Goal: Task Accomplishment & Management: Manage account settings

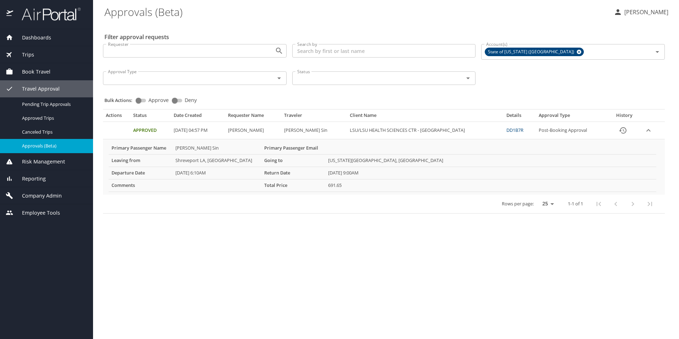
select select "US"
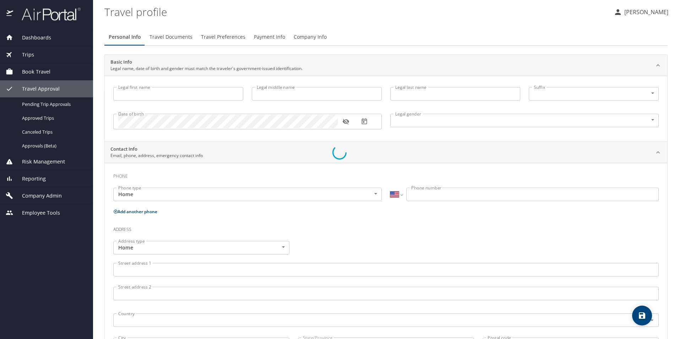
type input "Ulander"
type input "[PERSON_NAME]"
type input "[DEMOGRAPHIC_DATA]"
select select "US"
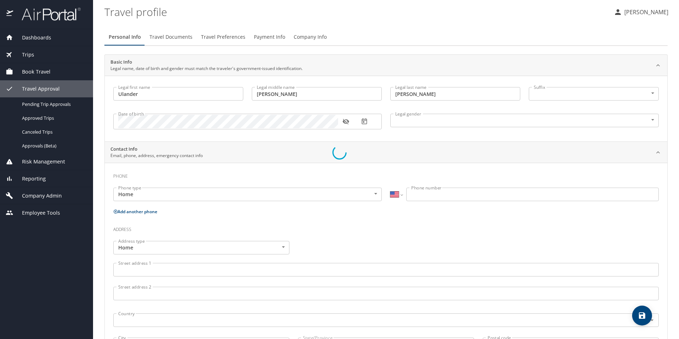
select select "US"
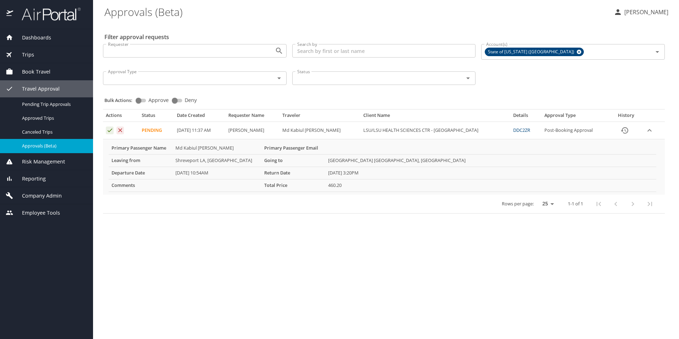
select select "US"
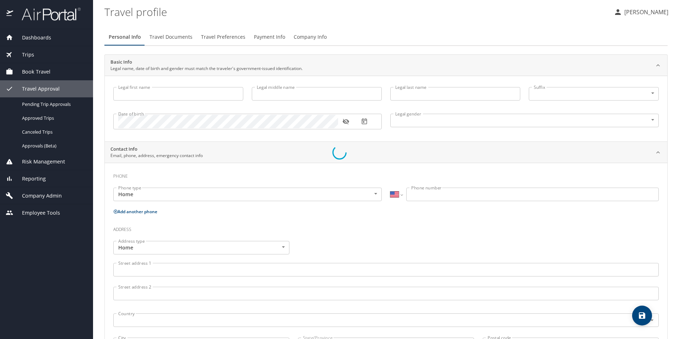
type input "Ulander"
type input "[PERSON_NAME]"
type input "[DEMOGRAPHIC_DATA]"
select select "US"
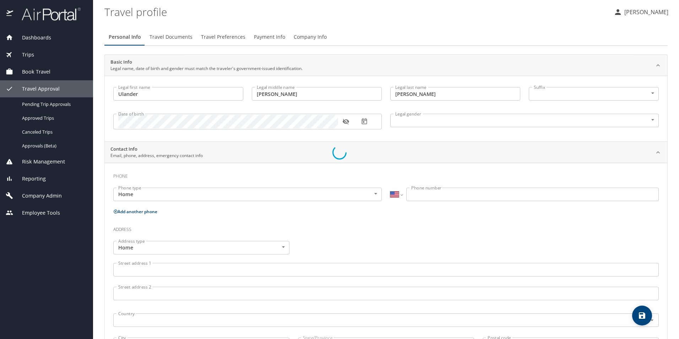
select select "US"
